Goal: Task Accomplishment & Management: Use online tool/utility

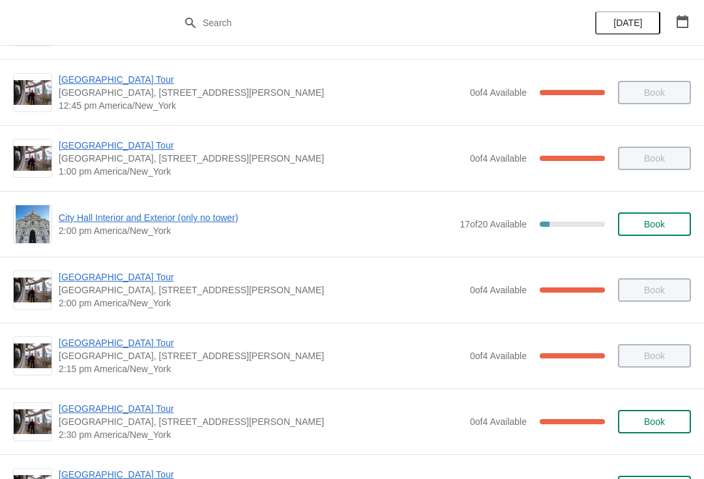
scroll to position [917, 0]
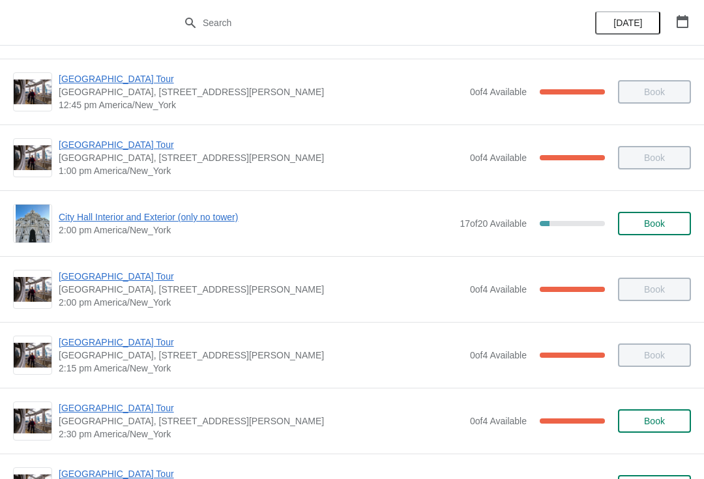
click at [89, 396] on div "[GEOGRAPHIC_DATA] [GEOGRAPHIC_DATA], [STREET_ADDRESS][PERSON_NAME] 2:30 pm [GEO…" at bounding box center [352, 421] width 704 height 66
click at [102, 411] on span "[GEOGRAPHIC_DATA] Tour" at bounding box center [261, 407] width 405 height 13
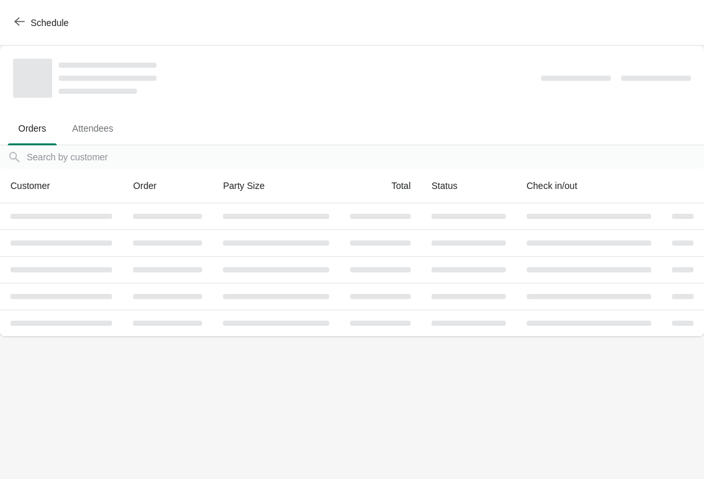
scroll to position [0, 0]
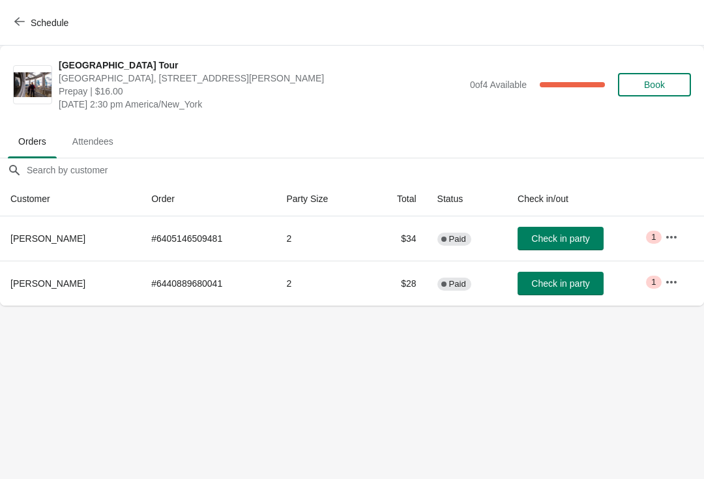
click at [23, 32] on button "Schedule" at bounding box center [43, 22] width 72 height 23
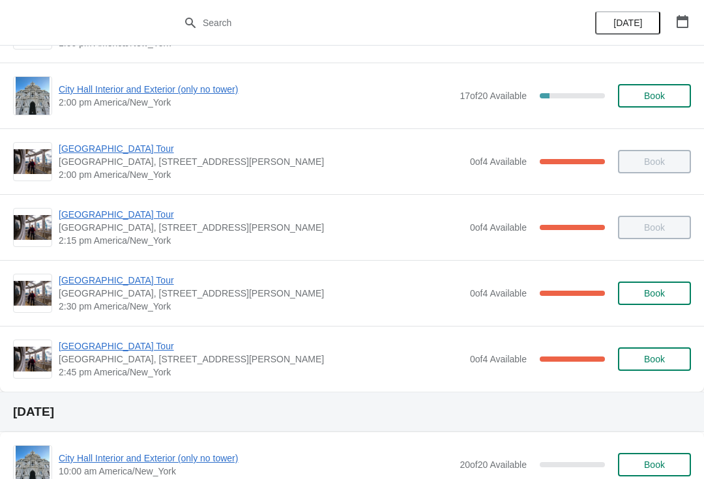
scroll to position [1057, 0]
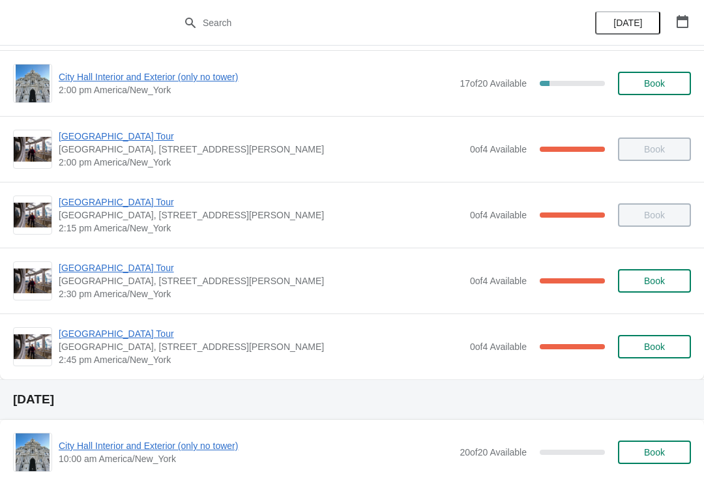
click at [137, 338] on span "[GEOGRAPHIC_DATA] Tour" at bounding box center [261, 333] width 405 height 13
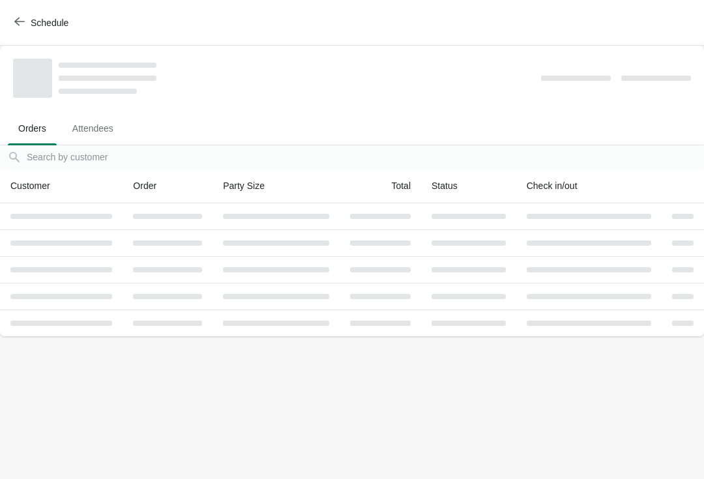
scroll to position [0, 0]
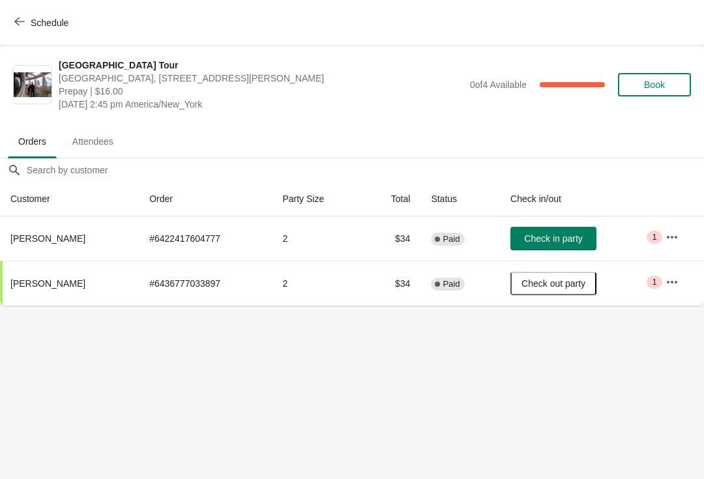
click at [18, 17] on icon "button" at bounding box center [19, 21] width 10 height 10
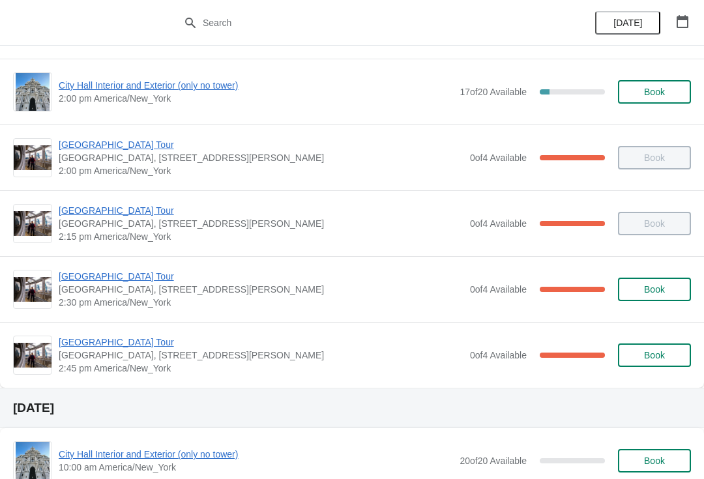
scroll to position [1048, 0]
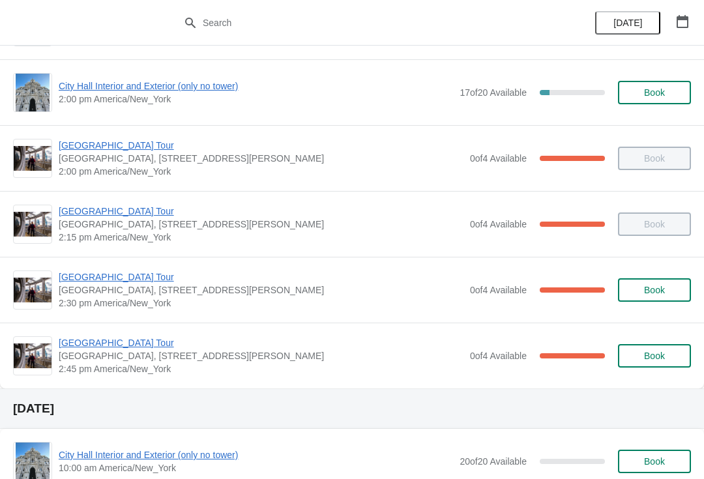
click at [123, 271] on span "[GEOGRAPHIC_DATA] Tour" at bounding box center [261, 276] width 405 height 13
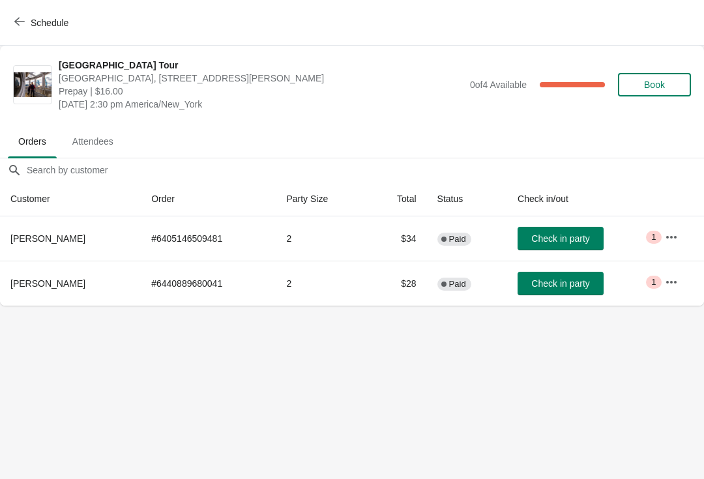
click at [551, 281] on span "Check in party" at bounding box center [560, 283] width 58 height 10
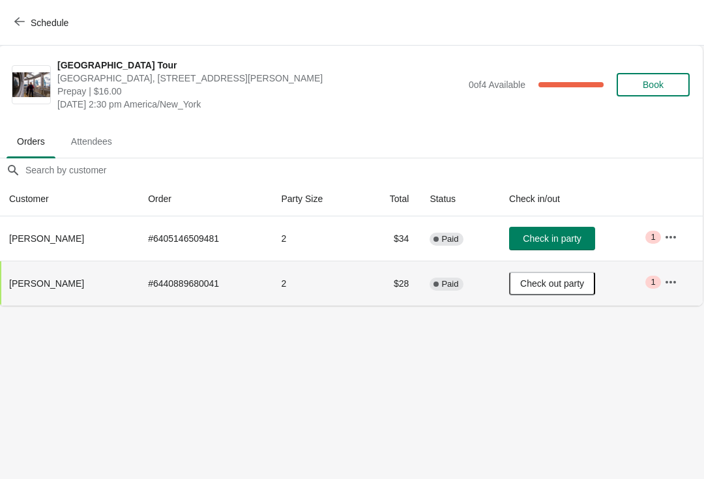
scroll to position [0, 1]
click at [23, 23] on icon "button" at bounding box center [19, 21] width 10 height 10
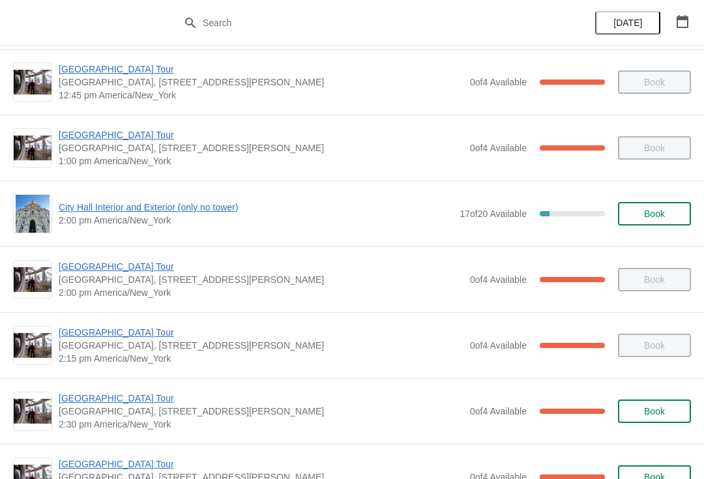
scroll to position [926, 0]
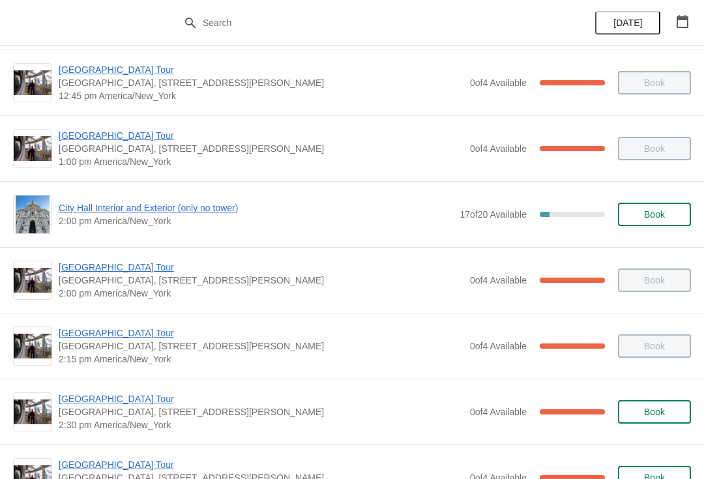
click at [145, 262] on span "[GEOGRAPHIC_DATA] Tour" at bounding box center [261, 267] width 405 height 13
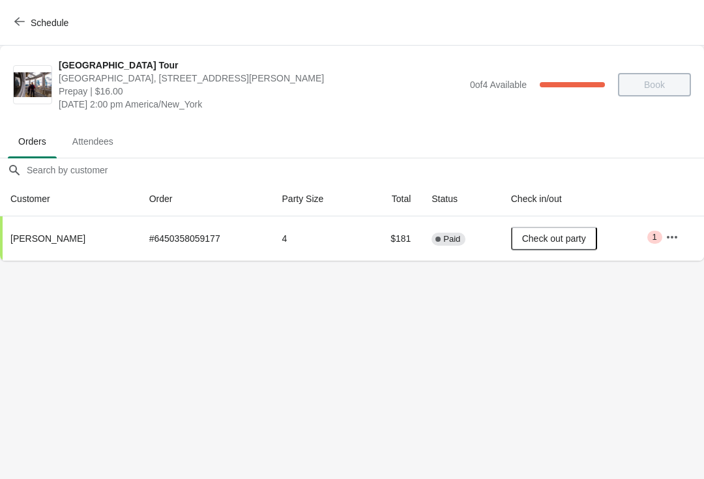
click at [20, 32] on button "Schedule" at bounding box center [43, 22] width 72 height 23
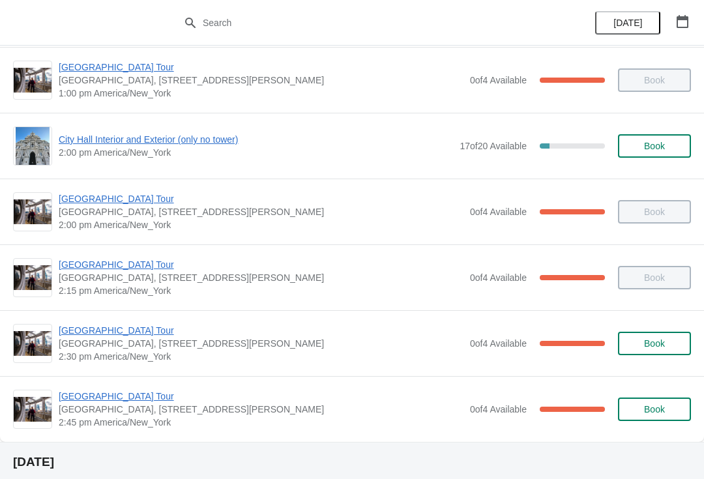
scroll to position [991, 0]
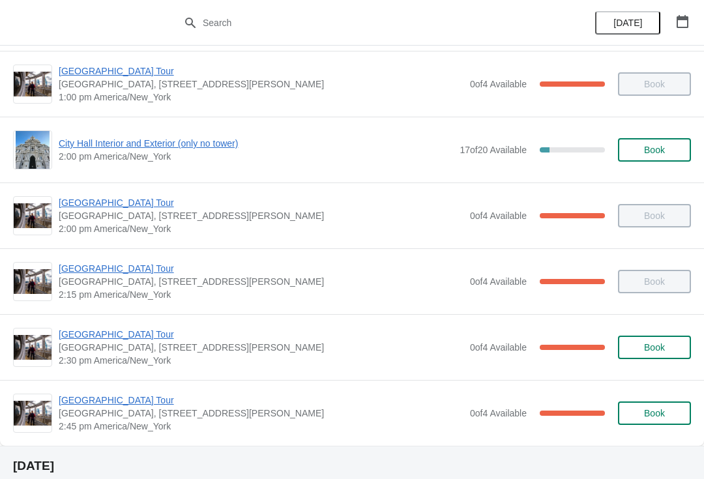
click at [138, 267] on span "[GEOGRAPHIC_DATA] Tour" at bounding box center [261, 268] width 405 height 13
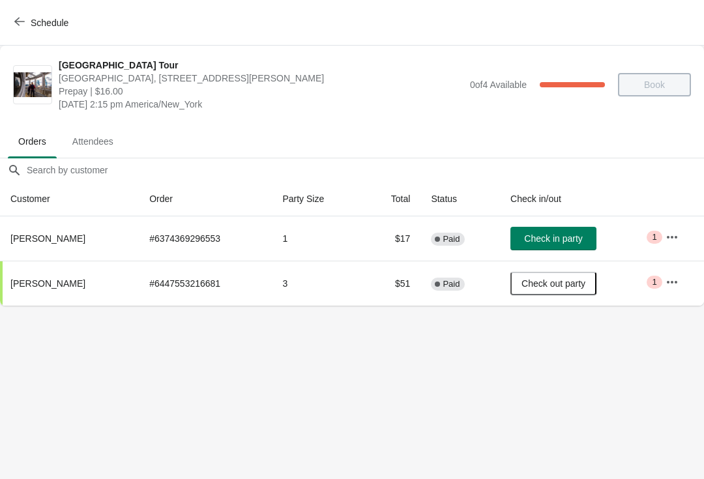
click at [29, 18] on span "Schedule" at bounding box center [42, 22] width 51 height 12
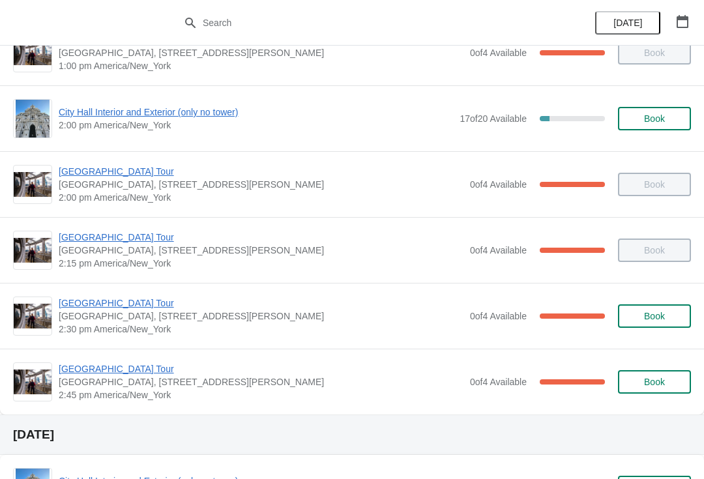
scroll to position [1114, 0]
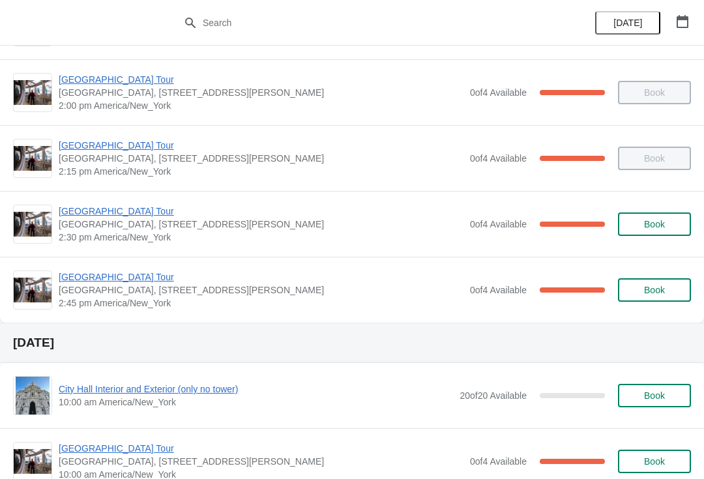
click at [128, 273] on span "[GEOGRAPHIC_DATA] Tour" at bounding box center [261, 276] width 405 height 13
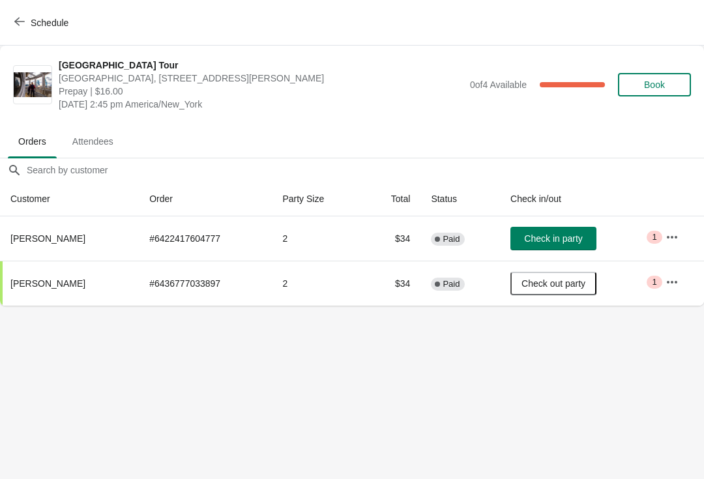
scroll to position [0, 0]
click at [20, 12] on button "Schedule" at bounding box center [43, 22] width 72 height 23
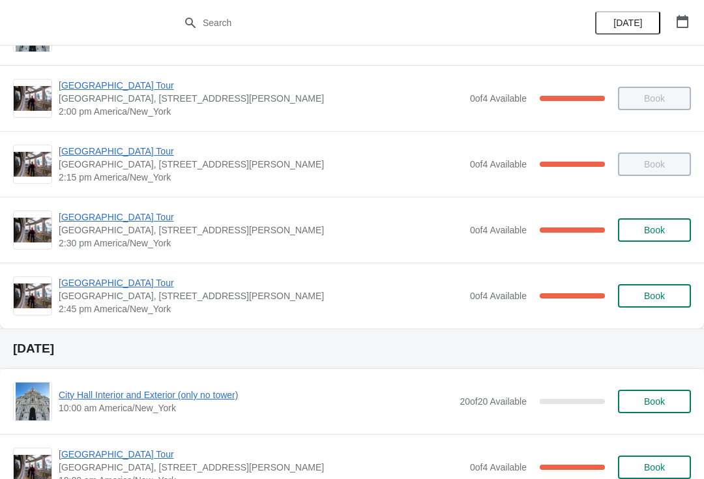
scroll to position [1104, 0]
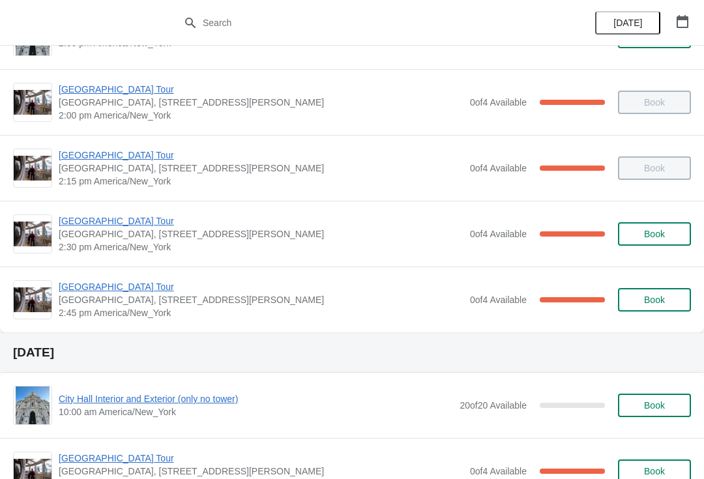
click at [91, 293] on span "[GEOGRAPHIC_DATA] Tour" at bounding box center [261, 286] width 405 height 13
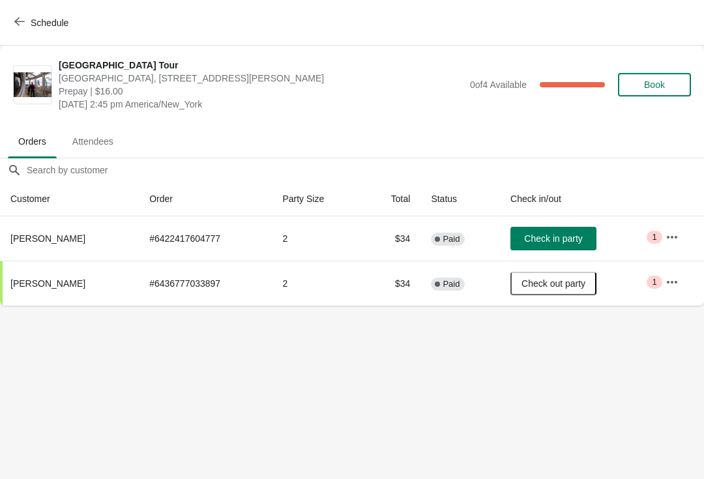
scroll to position [0, 0]
click at [528, 243] on button "Check in party" at bounding box center [553, 238] width 86 height 23
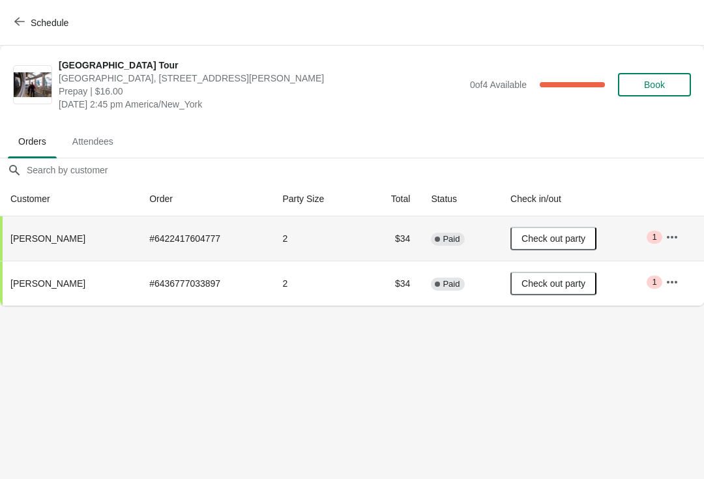
click at [21, 20] on icon "button" at bounding box center [19, 21] width 10 height 10
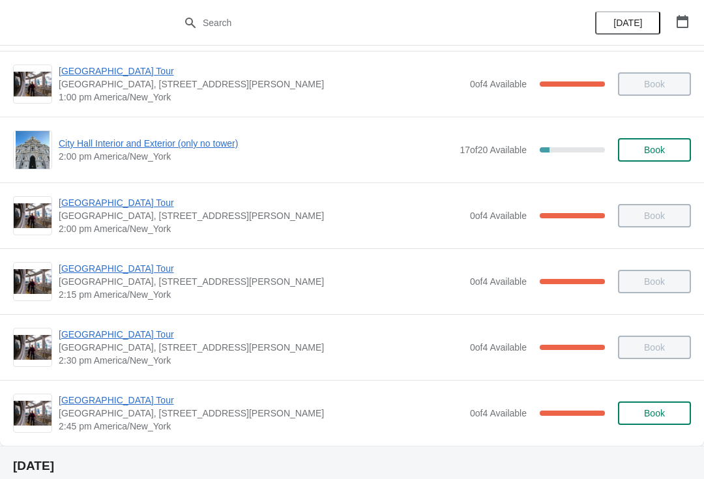
scroll to position [1064, 0]
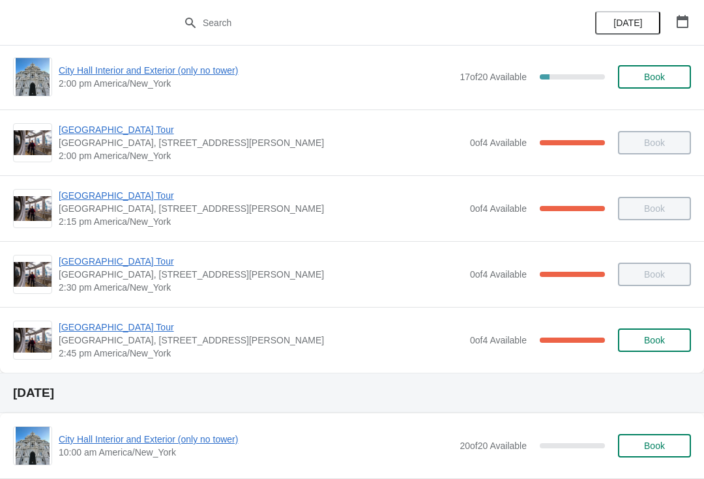
click at [132, 261] on span "[GEOGRAPHIC_DATA] Tour" at bounding box center [261, 261] width 405 height 13
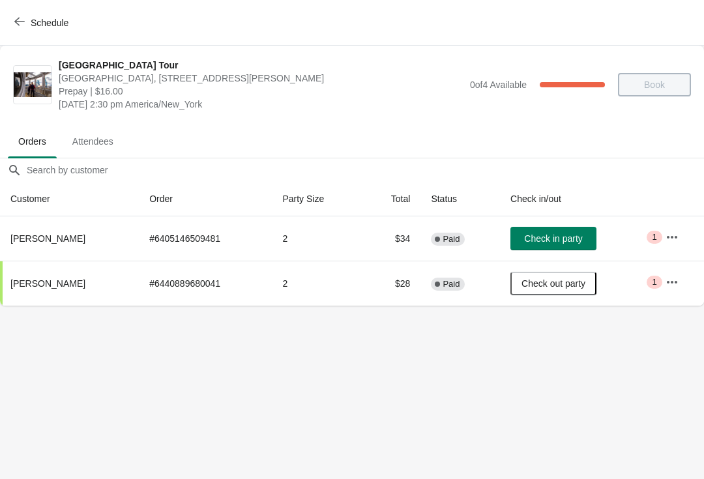
click at [23, 23] on icon "button" at bounding box center [19, 21] width 10 height 10
